Goal: Task Accomplishment & Management: Manage account settings

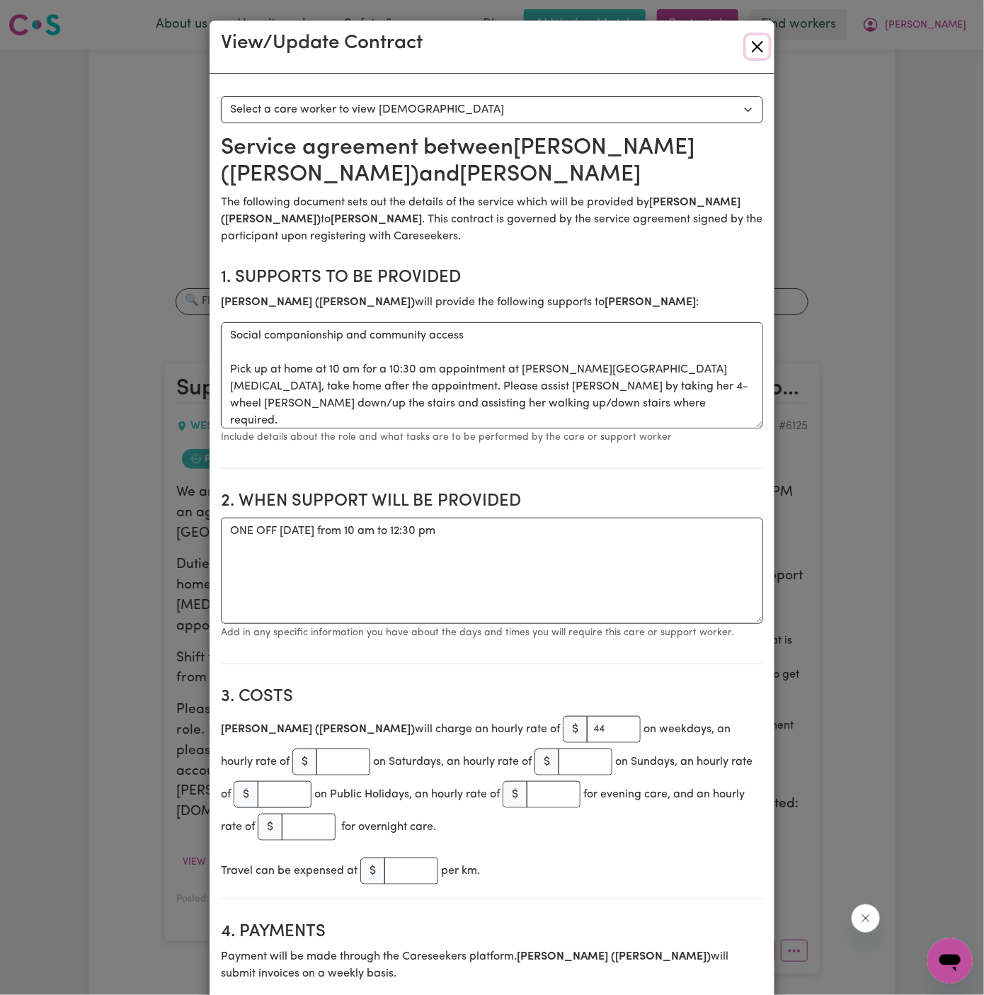
click at [756, 40] on button "Close" at bounding box center [757, 46] width 23 height 23
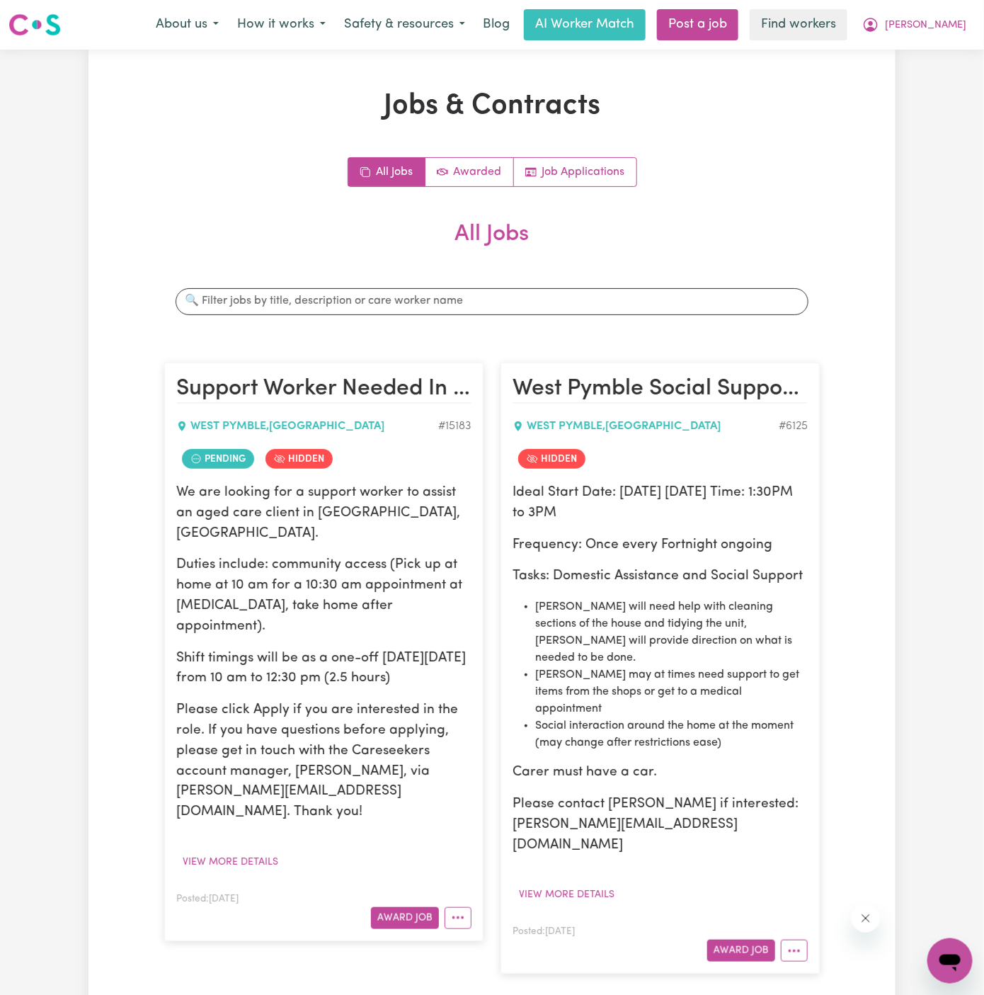
click at [803, 178] on div "All Jobs Awarded Job Applications" at bounding box center [492, 172] width 656 height 30
click at [451, 910] on icon "More options" at bounding box center [458, 917] width 14 height 14
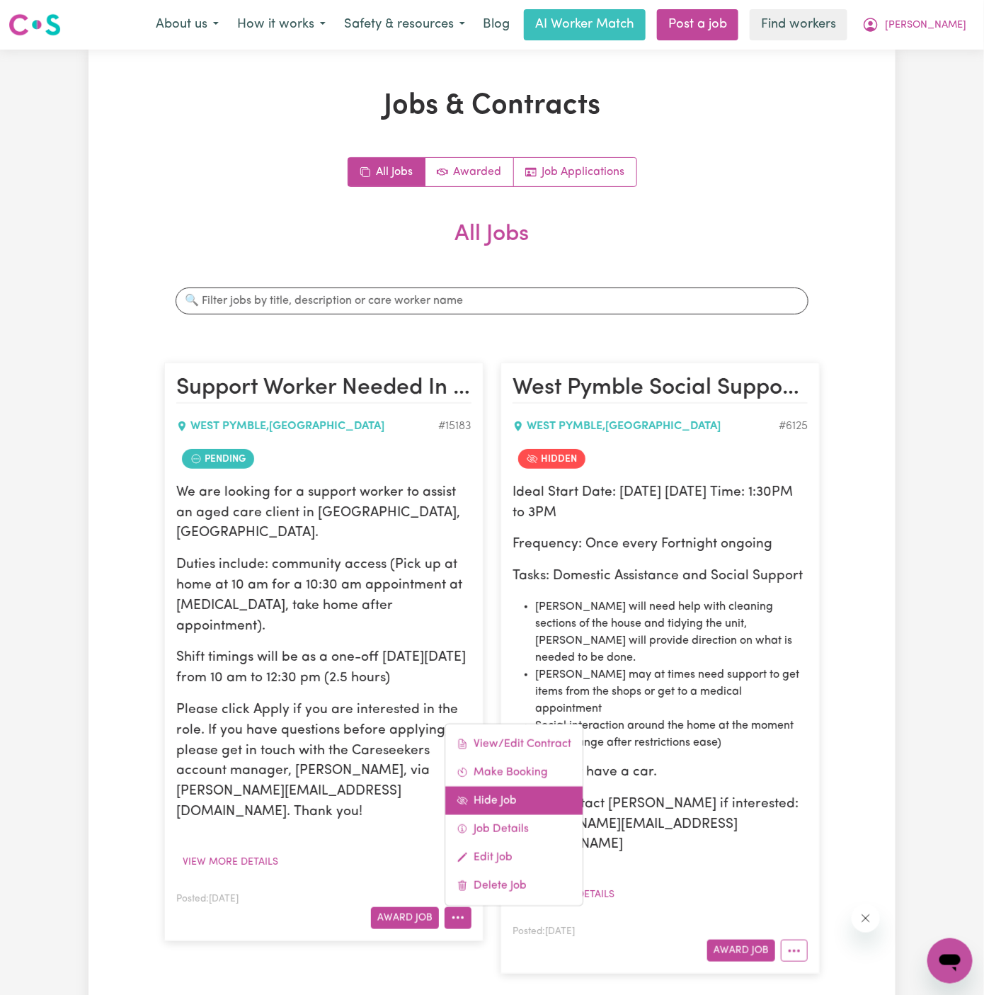
click at [518, 786] on link "Hide Job" at bounding box center [513, 800] width 137 height 28
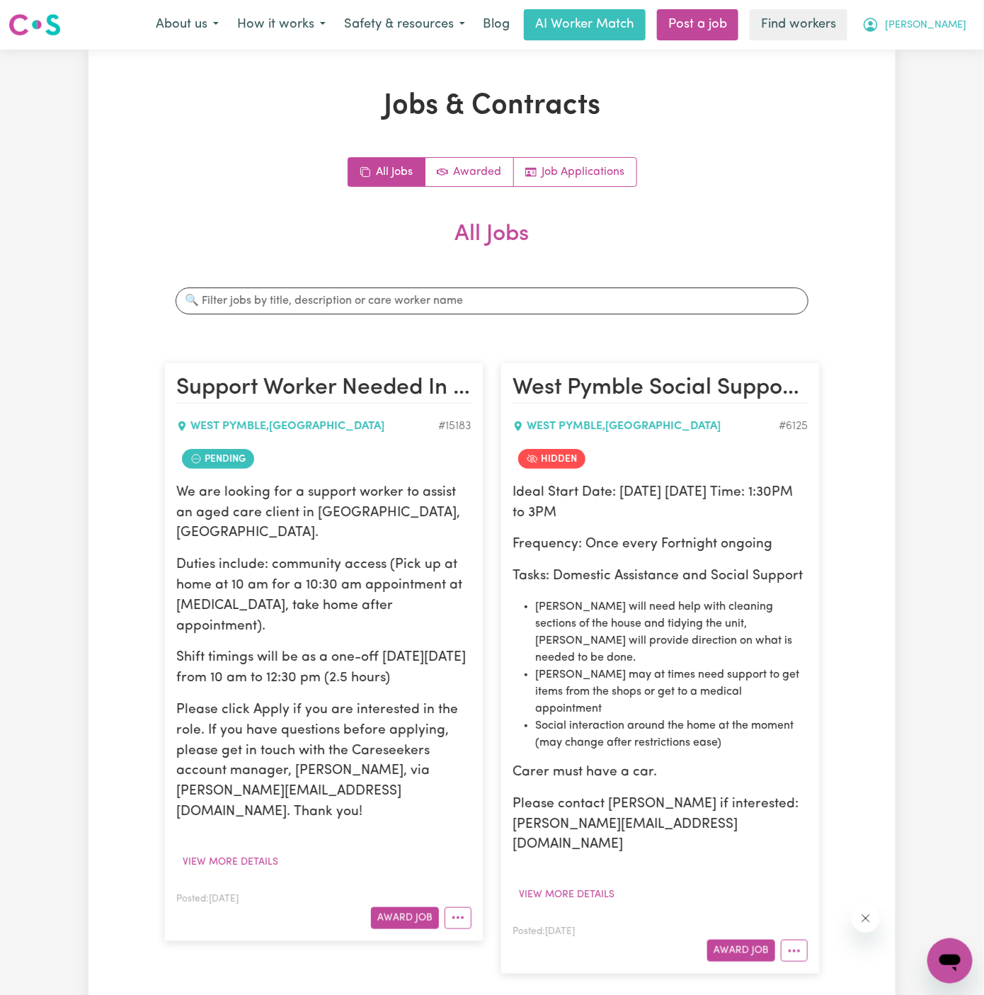
click at [952, 28] on span "[PERSON_NAME]" at bounding box center [925, 26] width 81 height 16
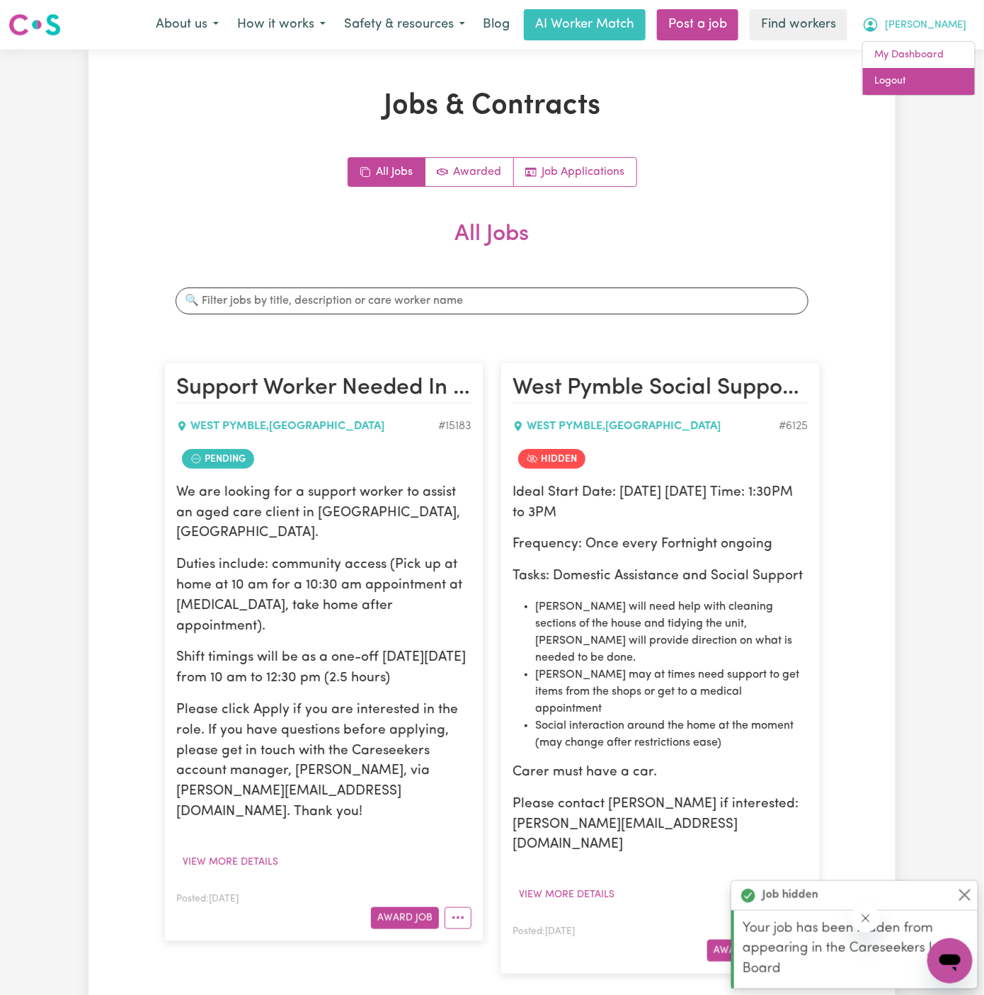
click at [946, 82] on link "Logout" at bounding box center [919, 81] width 112 height 27
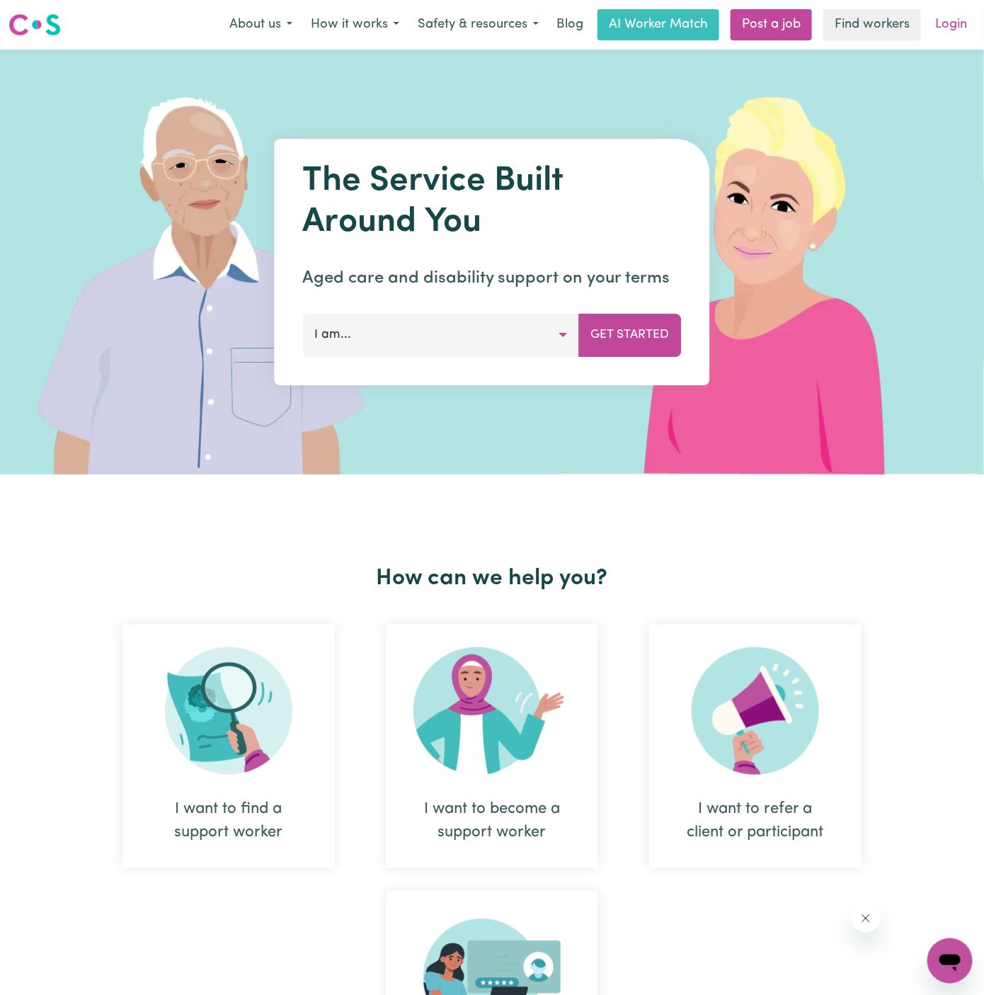
click at [956, 25] on link "Login" at bounding box center [951, 24] width 49 height 31
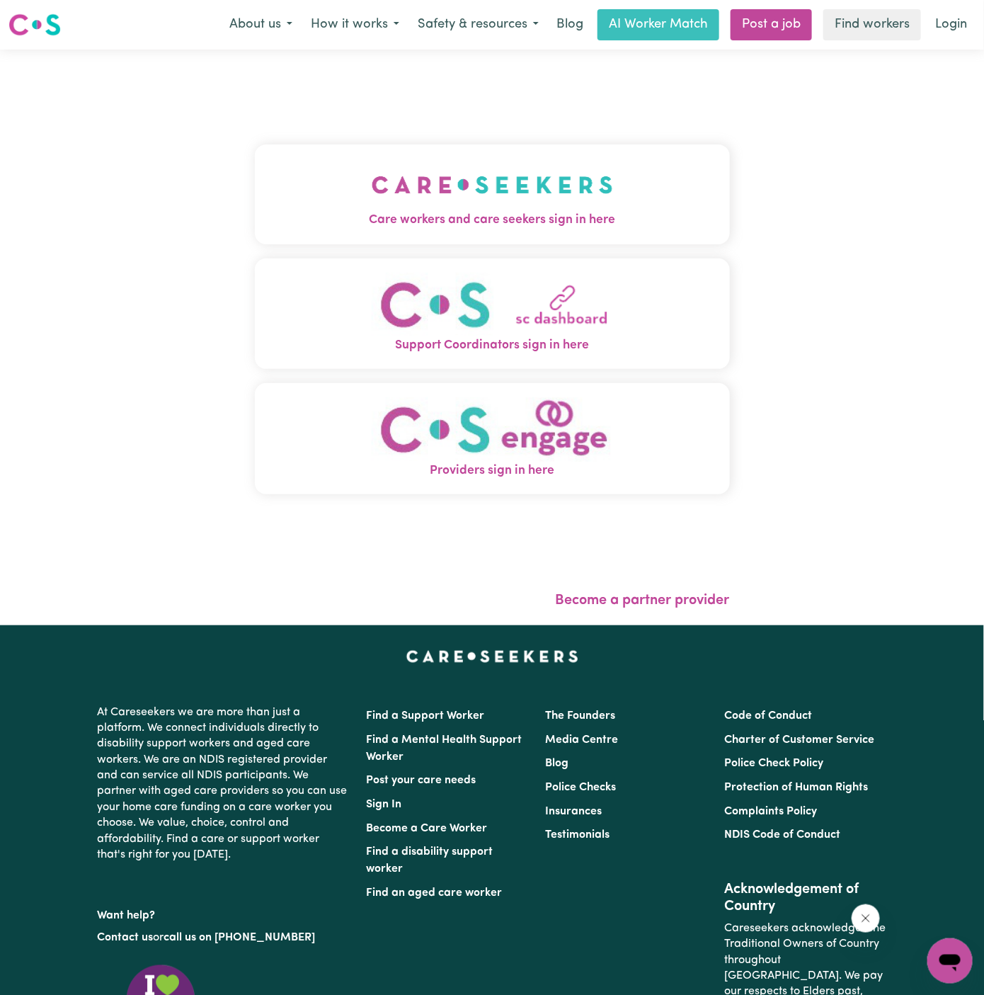
click at [428, 172] on img "Care workers and care seekers sign in here" at bounding box center [492, 185] width 241 height 52
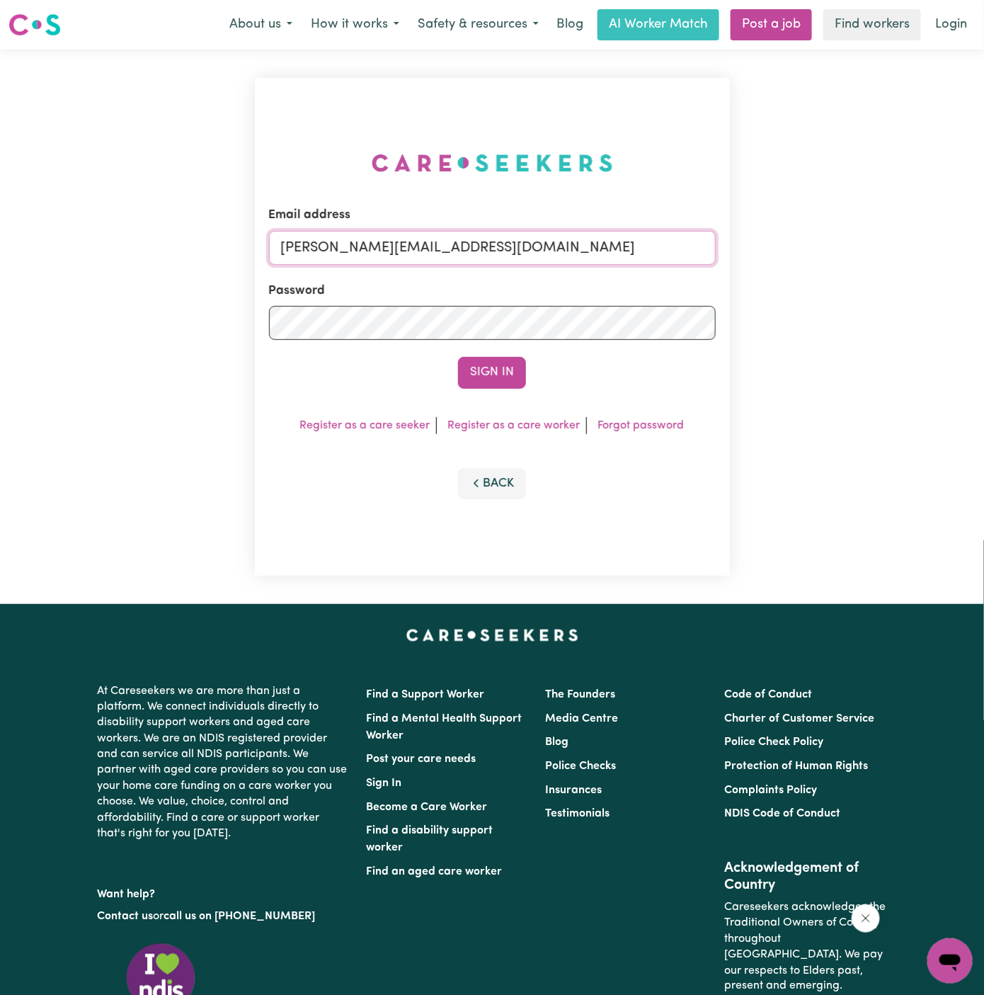
click at [476, 243] on input "[PERSON_NAME][EMAIL_ADDRESS][DOMAIN_NAME]" at bounding box center [492, 248] width 447 height 34
drag, startPoint x: 348, startPoint y: 246, endPoint x: 964, endPoint y: 246, distance: 616.7
click at [964, 246] on div "Email address [EMAIL_ADDRESS][DOMAIN_NAME] Password Sign In Register as a care …" at bounding box center [492, 327] width 984 height 554
click at [413, 216] on div "Email address [EMAIL_ADDRESS][DOMAIN_NAME]" at bounding box center [492, 235] width 447 height 58
click at [391, 239] on input "[EMAIL_ADDRESS][DOMAIN_NAME]" at bounding box center [492, 248] width 447 height 34
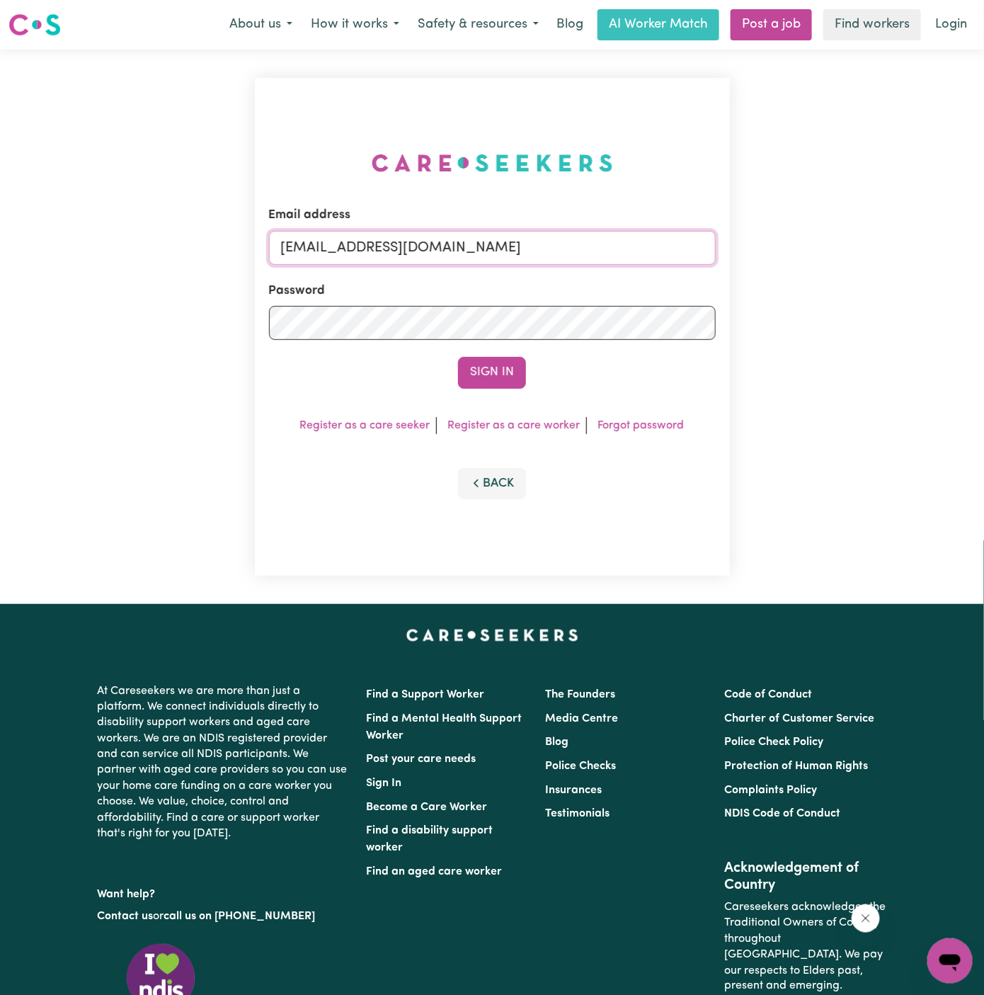
drag, startPoint x: 355, startPoint y: 250, endPoint x: 775, endPoint y: 247, distance: 419.1
click at [775, 247] on div "Email address [EMAIL_ADDRESS][DOMAIN_NAME] Password Sign In Register as a care …" at bounding box center [492, 327] width 984 height 554
paste input "JohnLenaneFC"
type input "[EMAIL_ADDRESS][DOMAIN_NAME]"
click at [458, 357] on button "Sign In" at bounding box center [492, 372] width 68 height 31
